Goal: Task Accomplishment & Management: Manage account settings

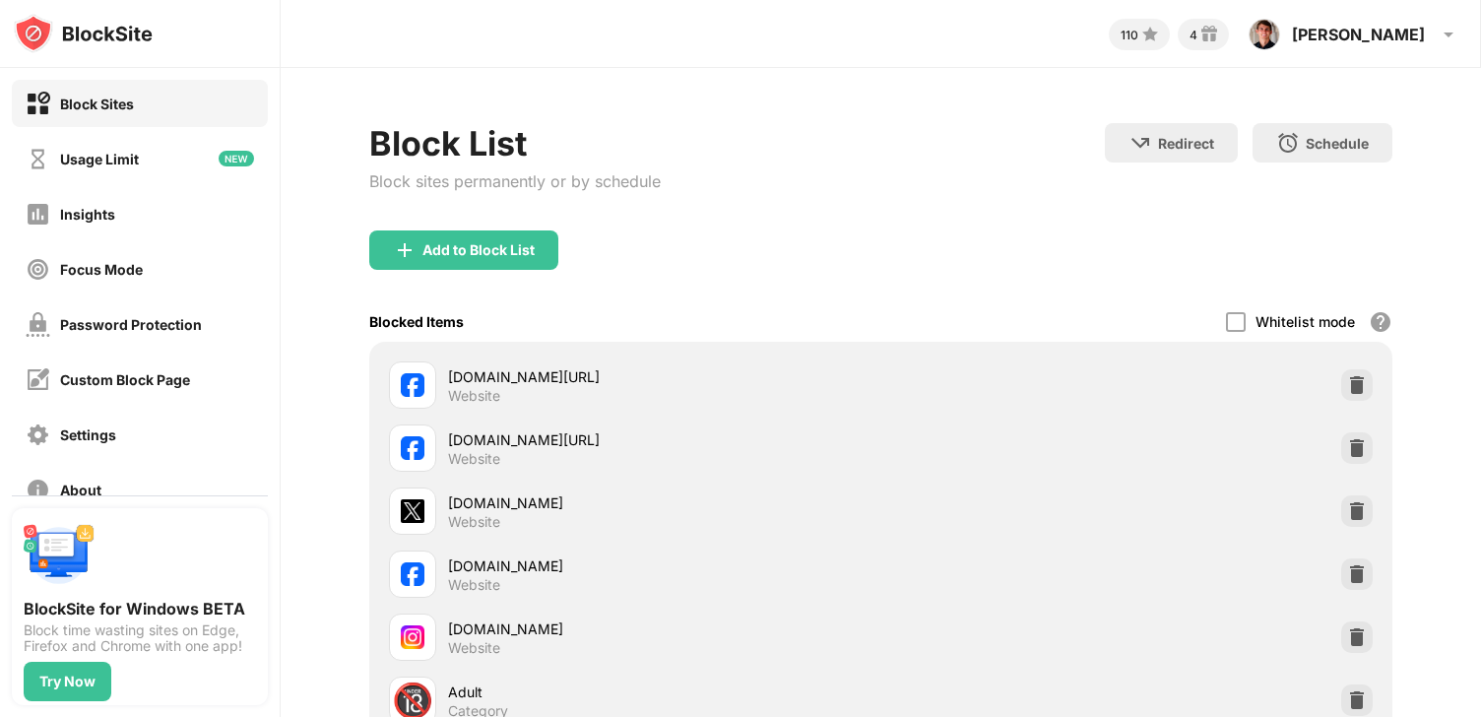
scroll to position [101, 0]
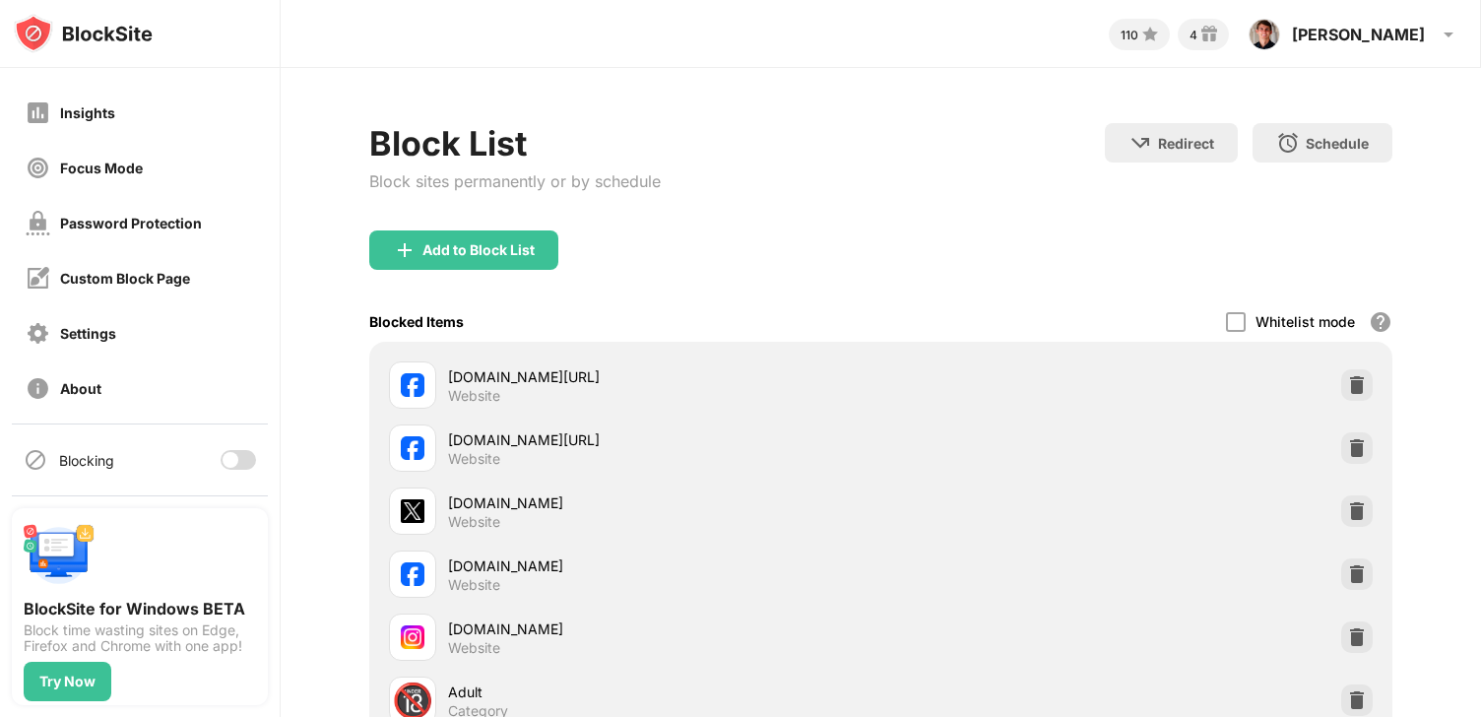
click at [229, 451] on div at bounding box center [238, 460] width 35 height 20
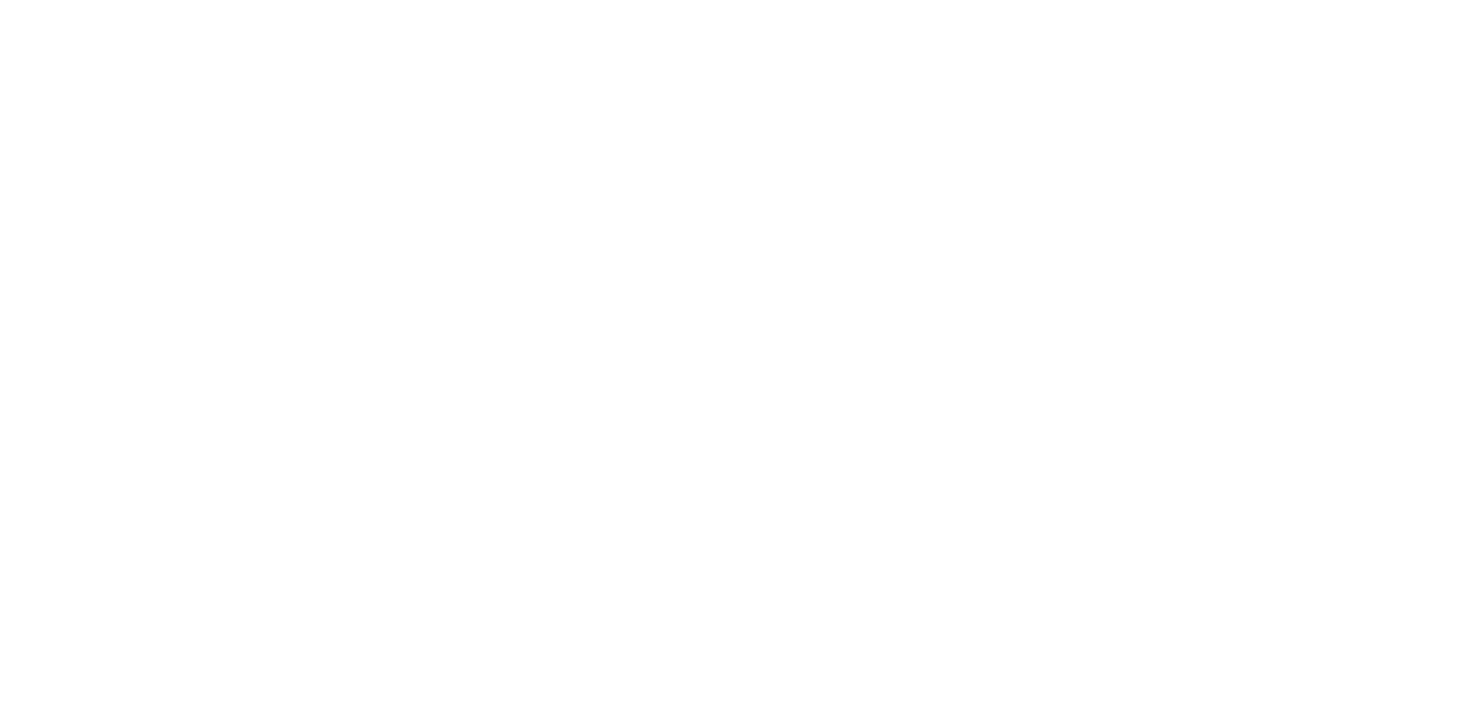
click at [646, 8] on html at bounding box center [740, 4] width 1481 height 8
